Goal: Obtain resource: Download file/media

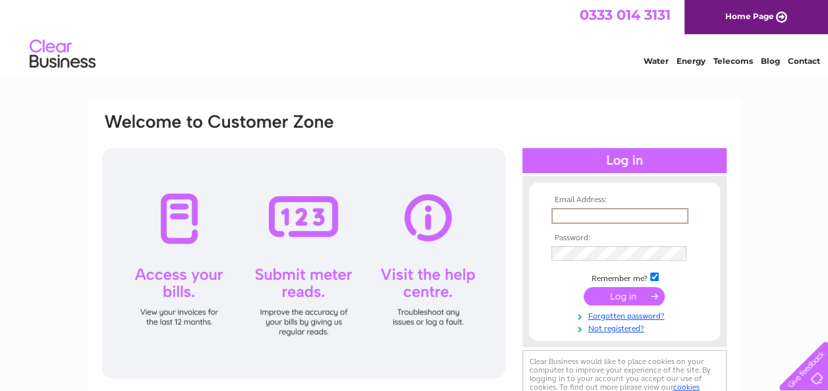
click at [573, 216] on input "text" at bounding box center [620, 216] width 137 height 16
type input "[EMAIL_ADDRESS][DOMAIN_NAME]"
click at [626, 296] on input "submit" at bounding box center [624, 297] width 81 height 18
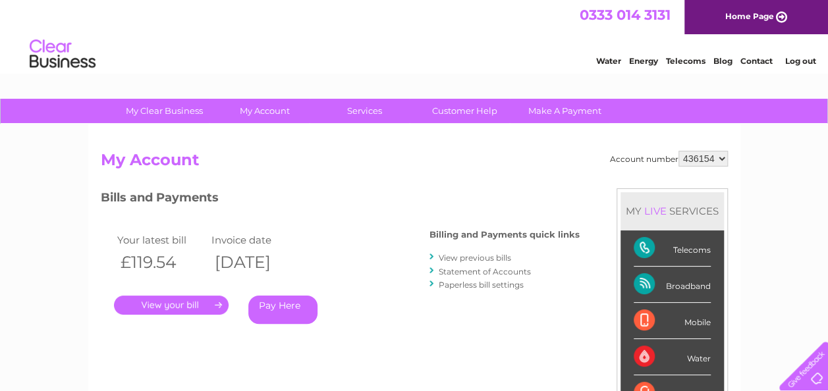
click at [458, 257] on link "View previous bills" at bounding box center [475, 258] width 72 height 10
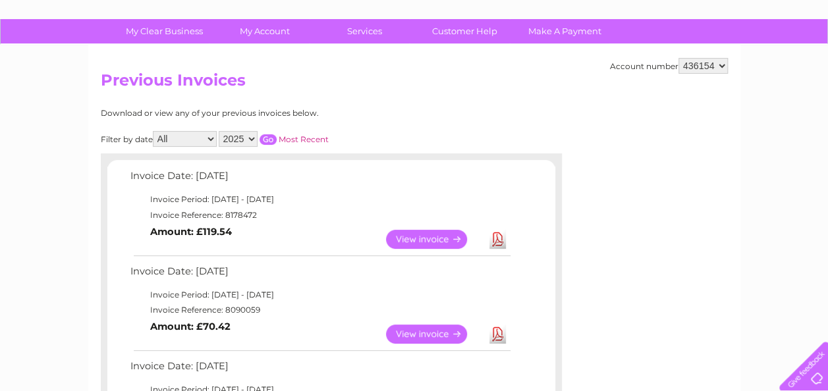
scroll to position [87, 0]
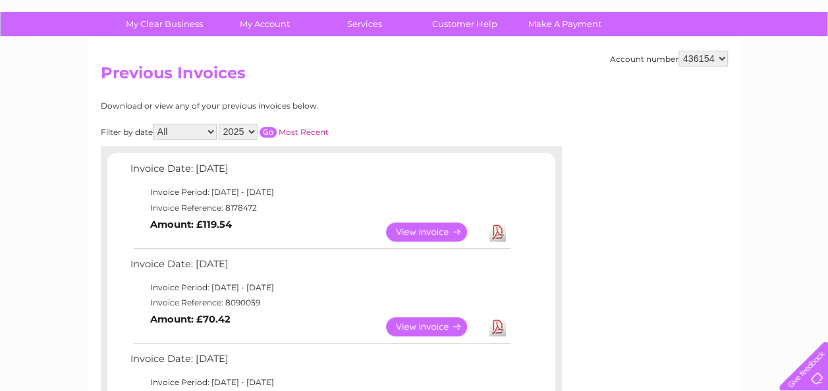
click at [453, 231] on link "View" at bounding box center [434, 232] width 97 height 19
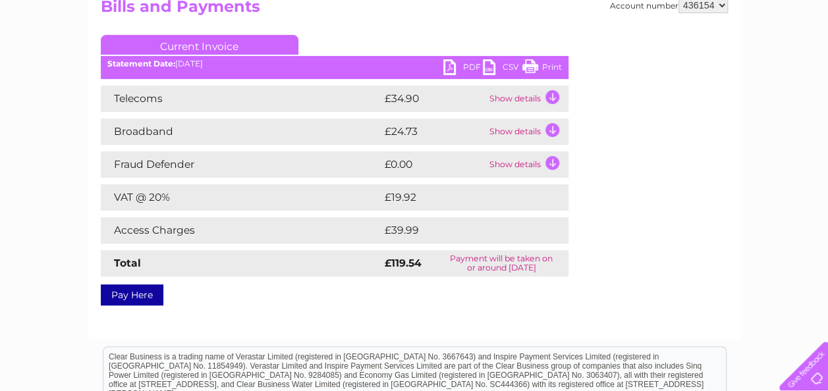
scroll to position [159, 0]
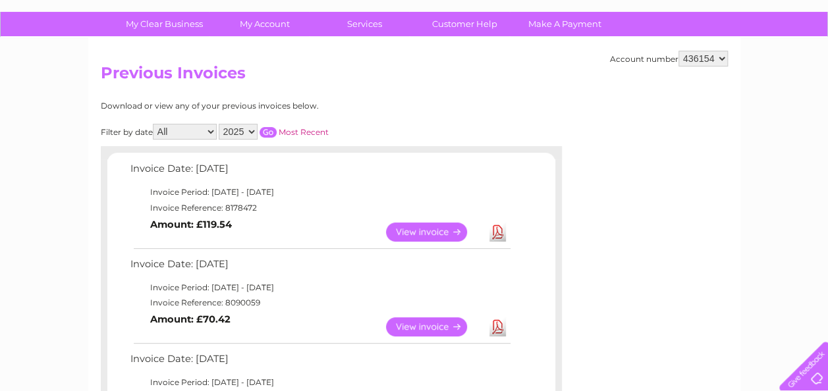
click at [494, 228] on link "Download" at bounding box center [498, 232] width 16 height 19
click at [444, 228] on link "View" at bounding box center [434, 232] width 97 height 19
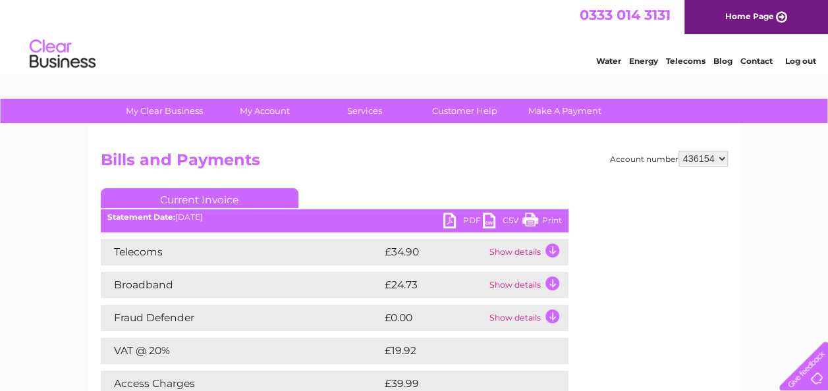
click at [449, 217] on link "PDF" at bounding box center [464, 222] width 40 height 19
